Goal: Task Accomplishment & Management: Use online tool/utility

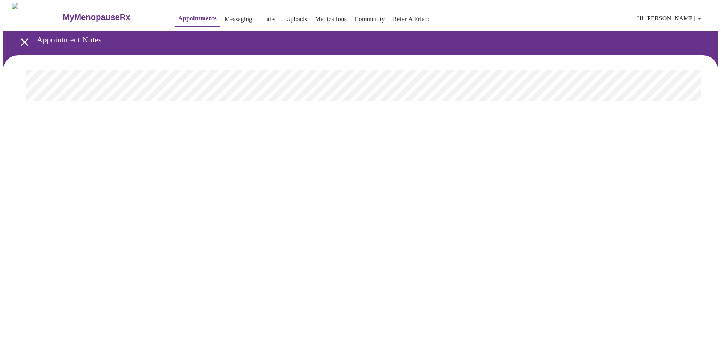
click at [263, 14] on link "Labs" at bounding box center [269, 19] width 12 height 11
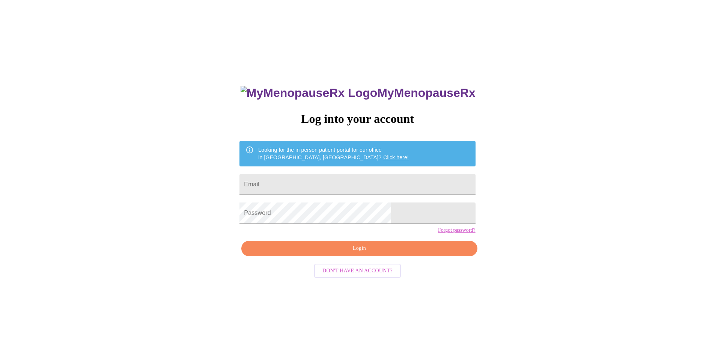
click at [348, 186] on input "Email" at bounding box center [357, 184] width 236 height 21
type input "[EMAIL_ADDRESS][DOMAIN_NAME]"
click at [403, 253] on span "Login" at bounding box center [359, 248] width 218 height 9
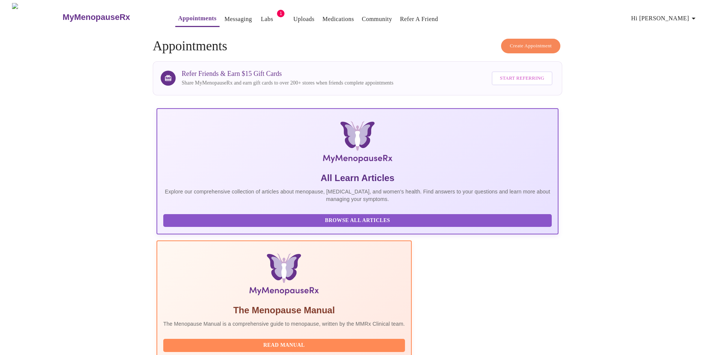
click at [261, 18] on link "Labs" at bounding box center [267, 19] width 12 height 11
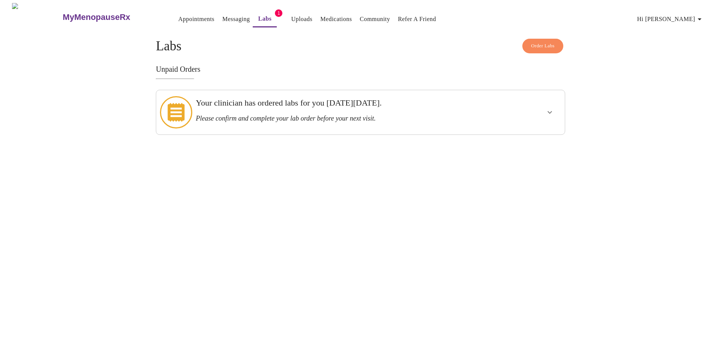
click at [549, 110] on icon "show more" at bounding box center [549, 112] width 9 height 9
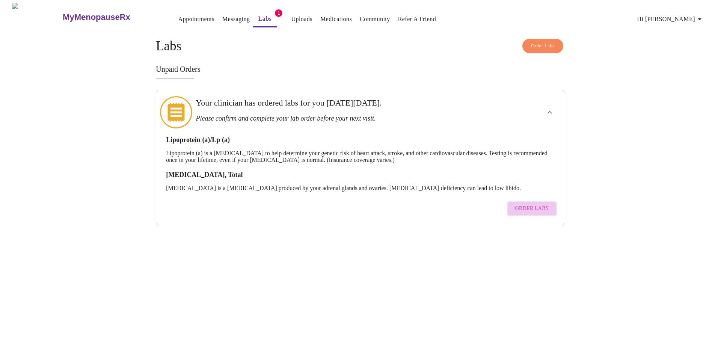
click at [534, 204] on span "Order Labs" at bounding box center [531, 208] width 33 height 9
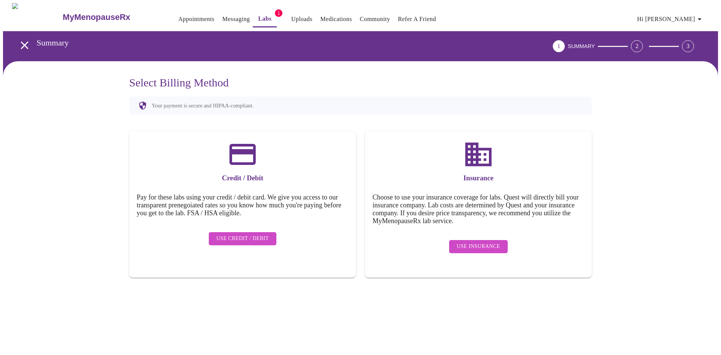
click at [253, 21] on button "Labs" at bounding box center [265, 19] width 24 height 16
click at [222, 17] on link "Messaging" at bounding box center [235, 19] width 27 height 11
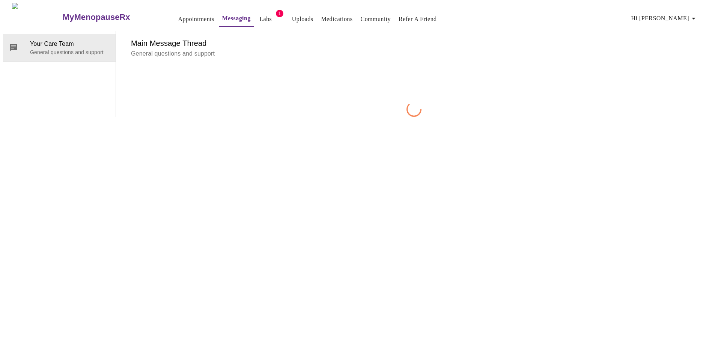
scroll to position [28, 0]
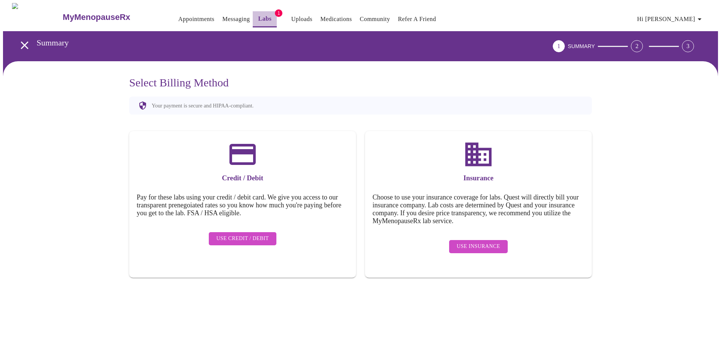
click at [258, 18] on link "Labs" at bounding box center [265, 19] width 14 height 11
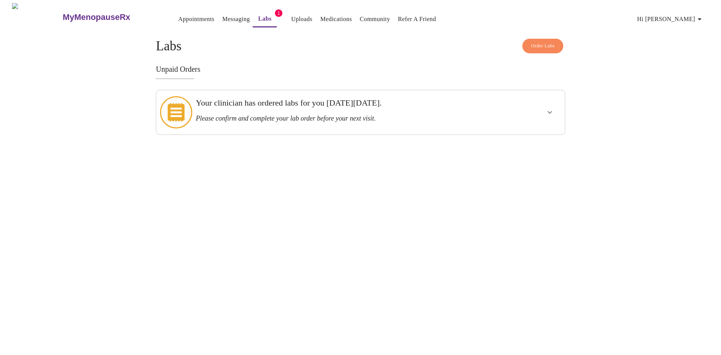
click at [178, 110] on icon at bounding box center [175, 112] width 17 height 19
click at [552, 111] on icon "show more" at bounding box center [549, 112] width 9 height 9
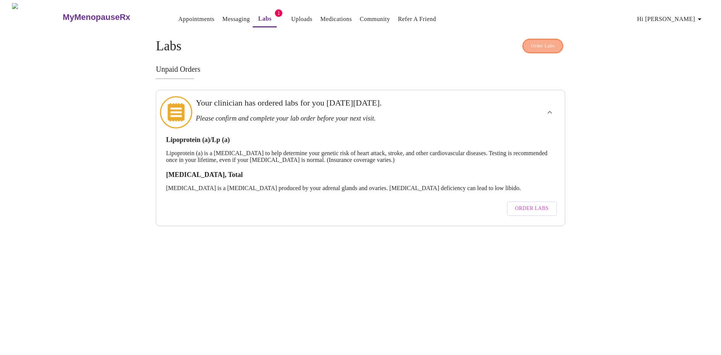
click at [549, 43] on span "Order Labs" at bounding box center [543, 46] width 24 height 9
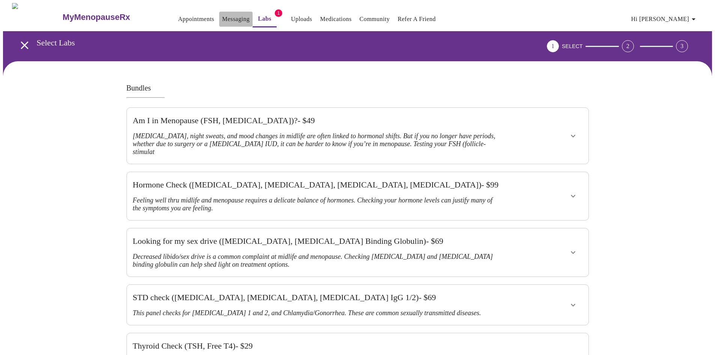
click at [222, 15] on link "Messaging" at bounding box center [235, 19] width 27 height 11
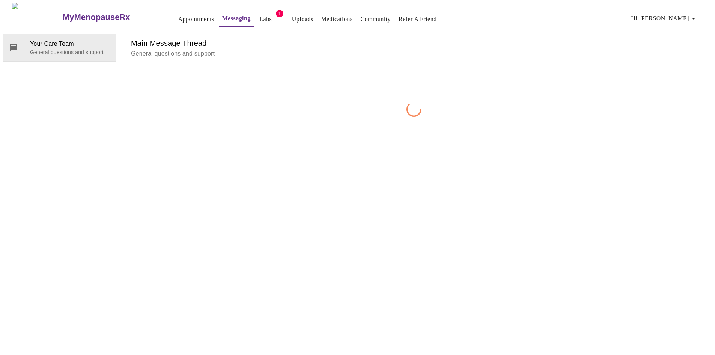
scroll to position [28, 0]
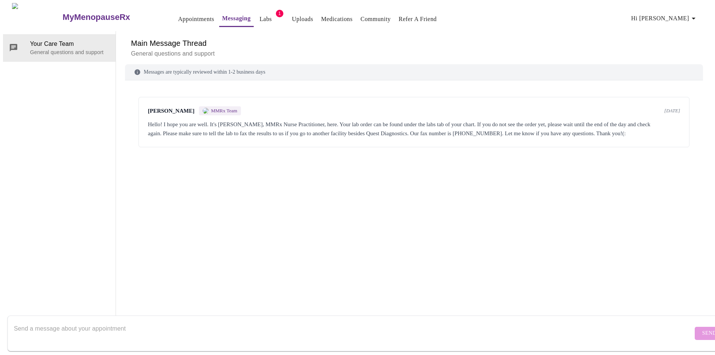
click at [238, 311] on div "Send" at bounding box center [365, 332] width 730 height 43
click at [114, 319] on div at bounding box center [353, 333] width 679 height 29
type textarea "w"
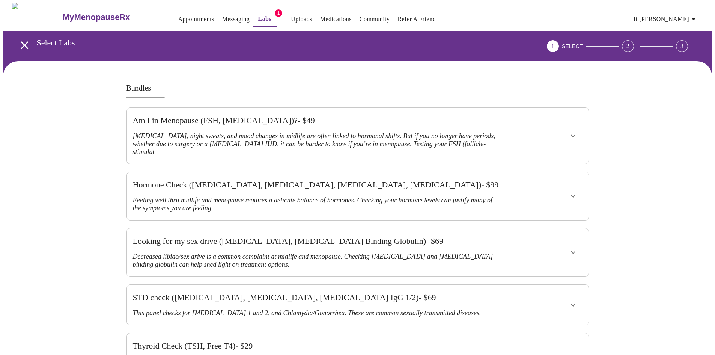
click at [258, 20] on link "Labs" at bounding box center [265, 19] width 14 height 11
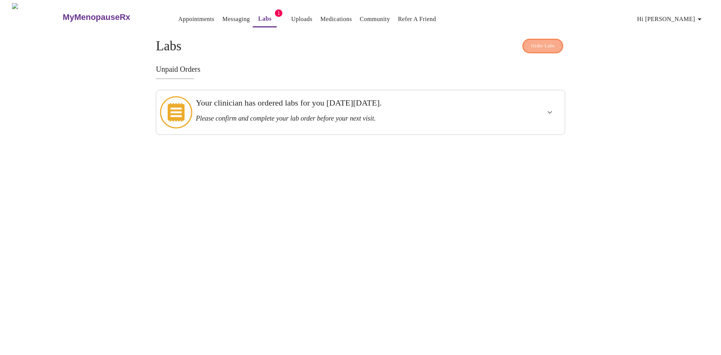
click at [543, 44] on span "Order Labs" at bounding box center [543, 46] width 24 height 9
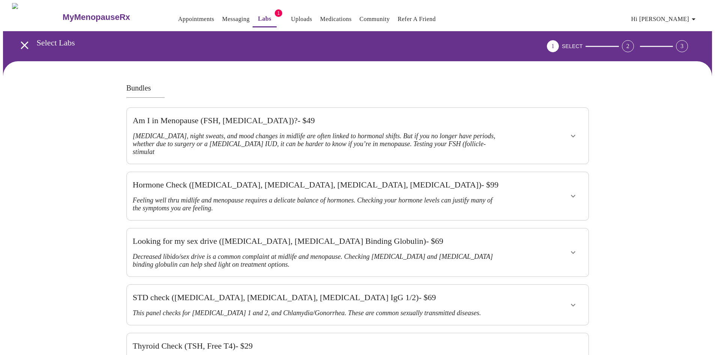
click at [222, 15] on link "Messaging" at bounding box center [235, 19] width 27 height 11
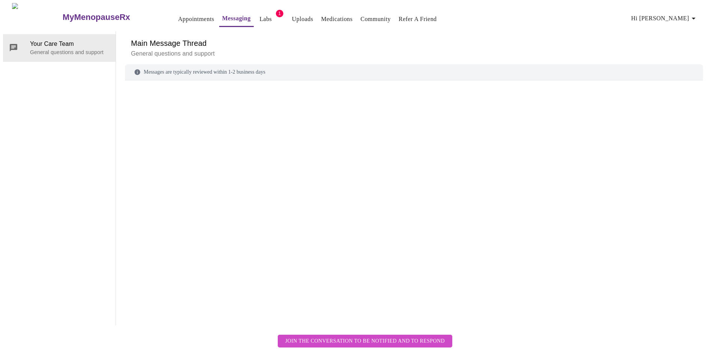
scroll to position [28, 0]
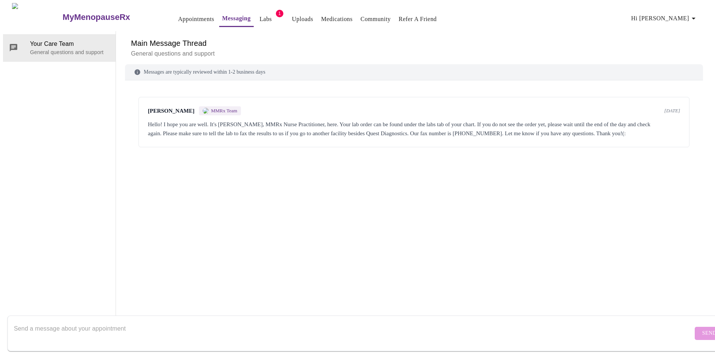
drag, startPoint x: 603, startPoint y: 320, endPoint x: 592, endPoint y: 278, distance: 42.8
click at [602, 321] on textarea "Send a message about your appointment" at bounding box center [353, 333] width 679 height 24
type textarea "I"
type textarea "I do not see an individual lab order. I see a list of many labs with amounts ne…"
click at [702, 328] on span "Send" at bounding box center [709, 332] width 14 height 9
